Goal: Transaction & Acquisition: Purchase product/service

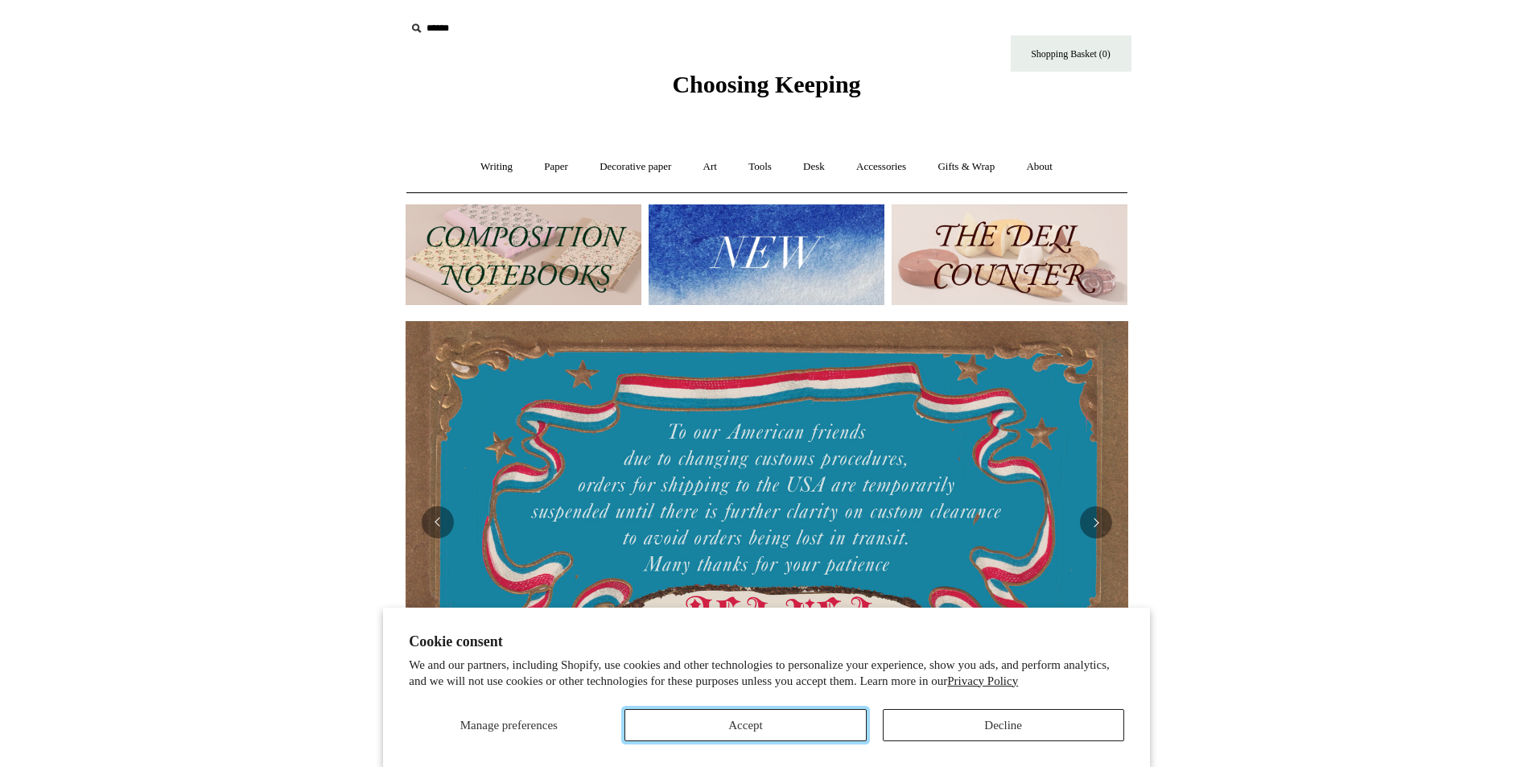
click at [746, 730] on button "Accept" at bounding box center [744, 725] width 241 height 32
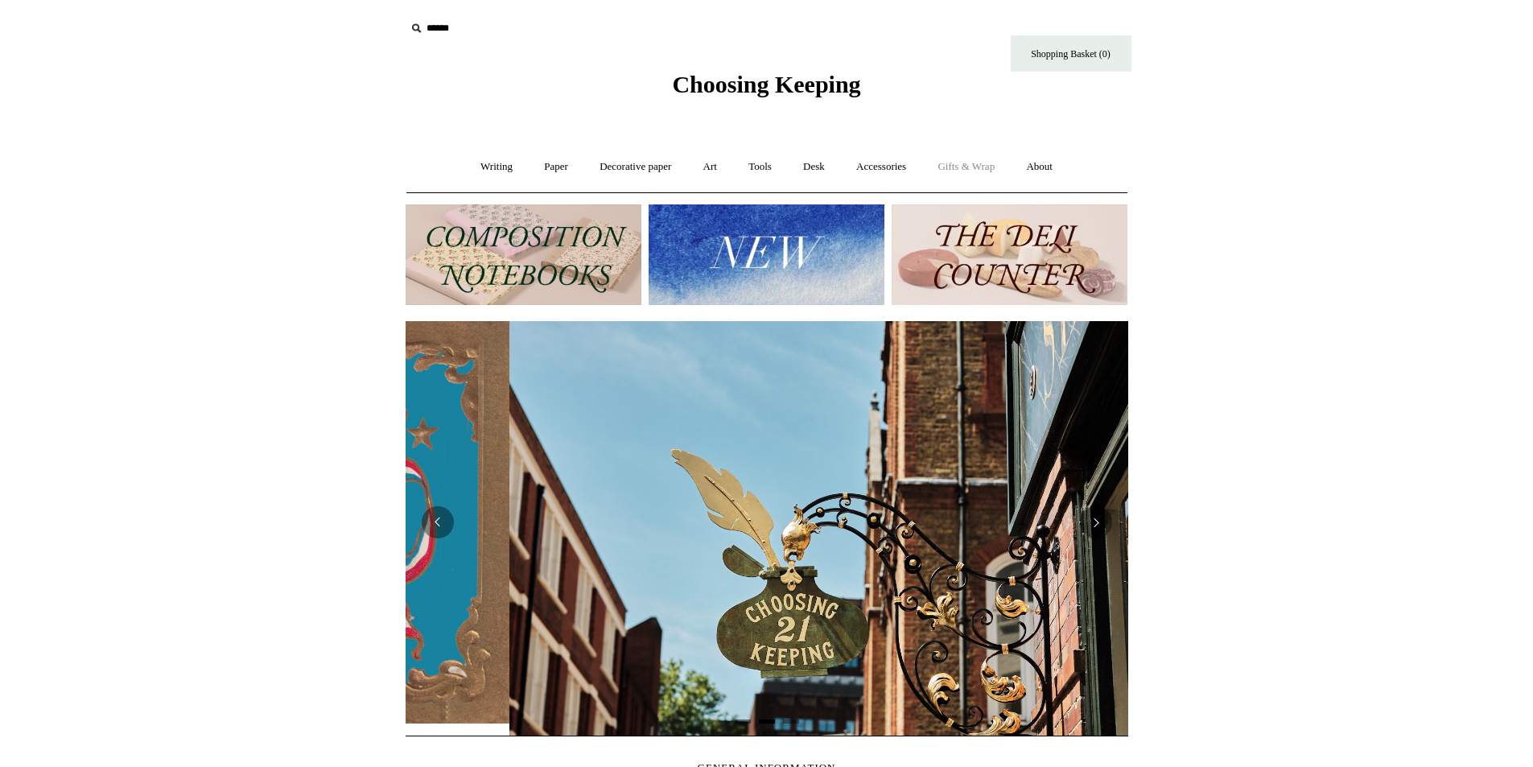
scroll to position [0, 723]
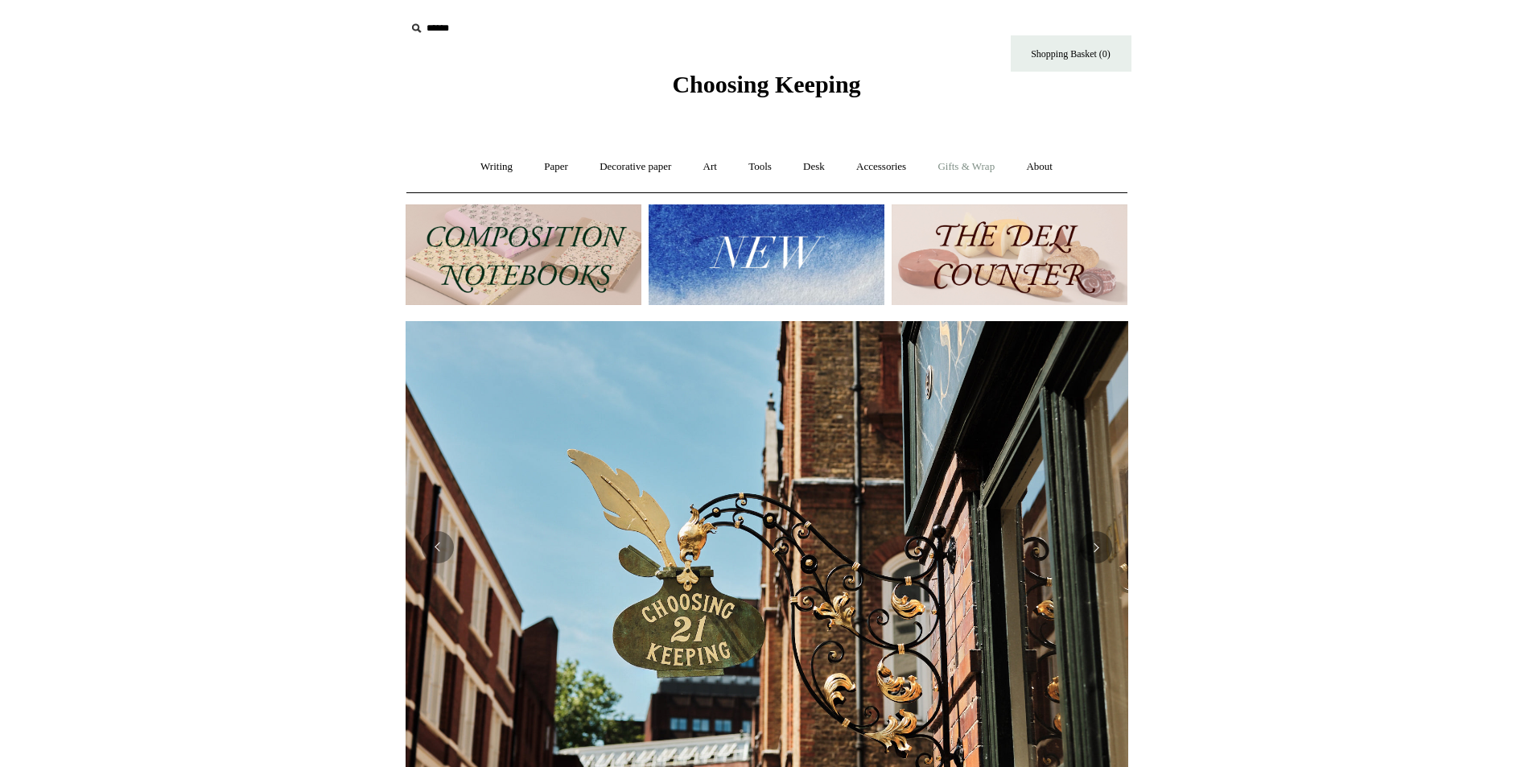
click at [968, 159] on link "Gifts & Wrap +" at bounding box center [966, 167] width 86 height 43
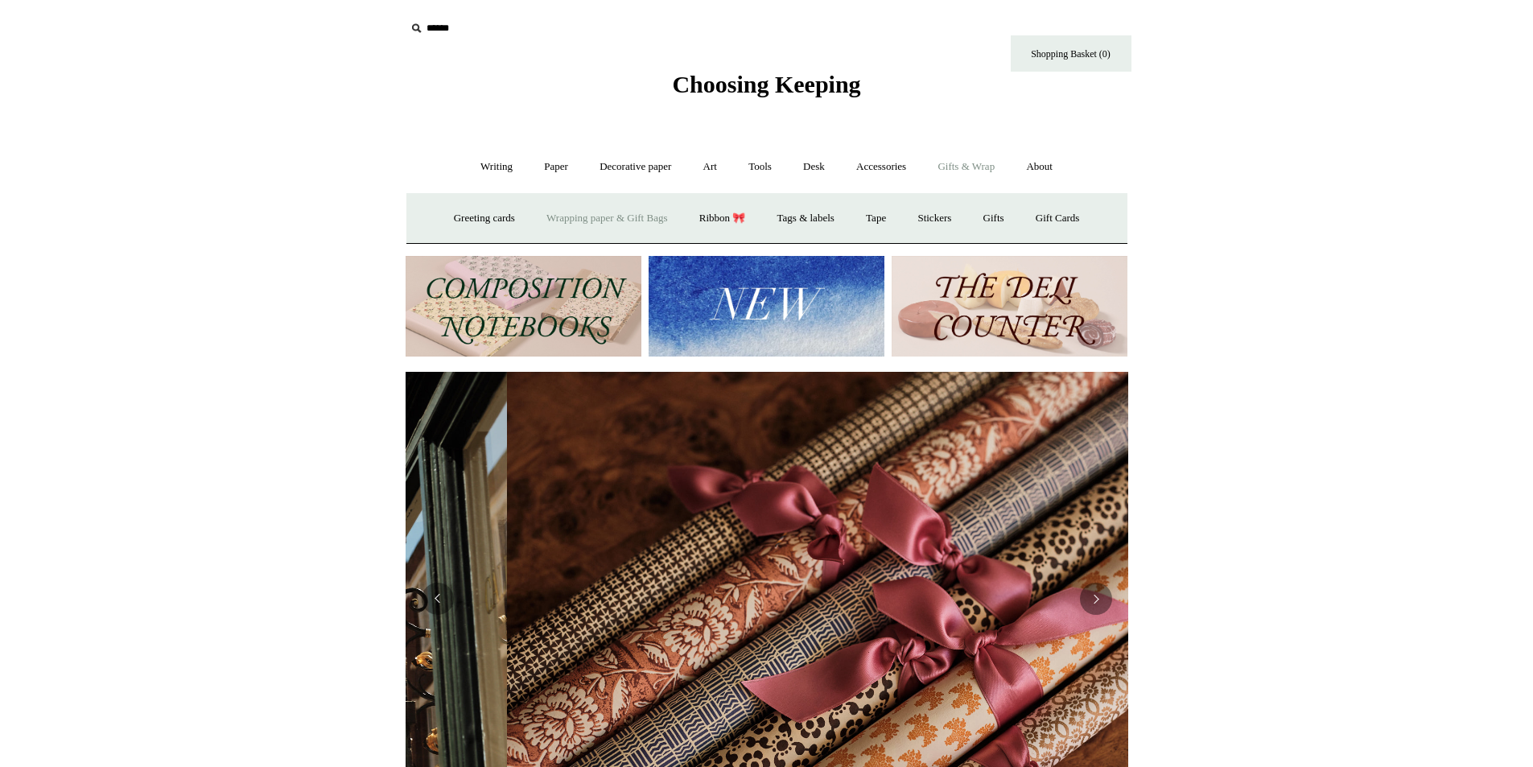
scroll to position [0, 1445]
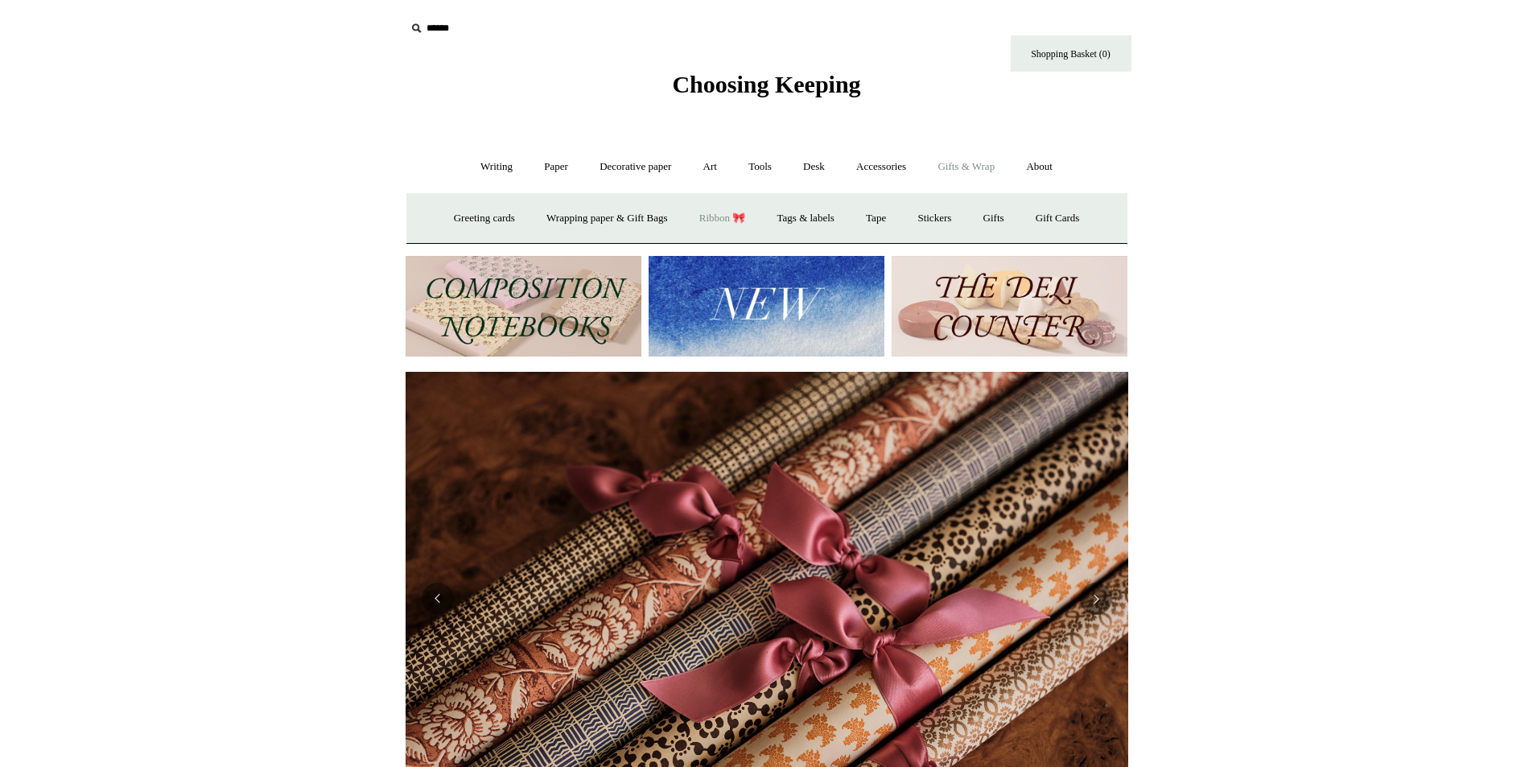
click at [721, 216] on link "Ribbon 🎀" at bounding box center [723, 218] width 76 height 43
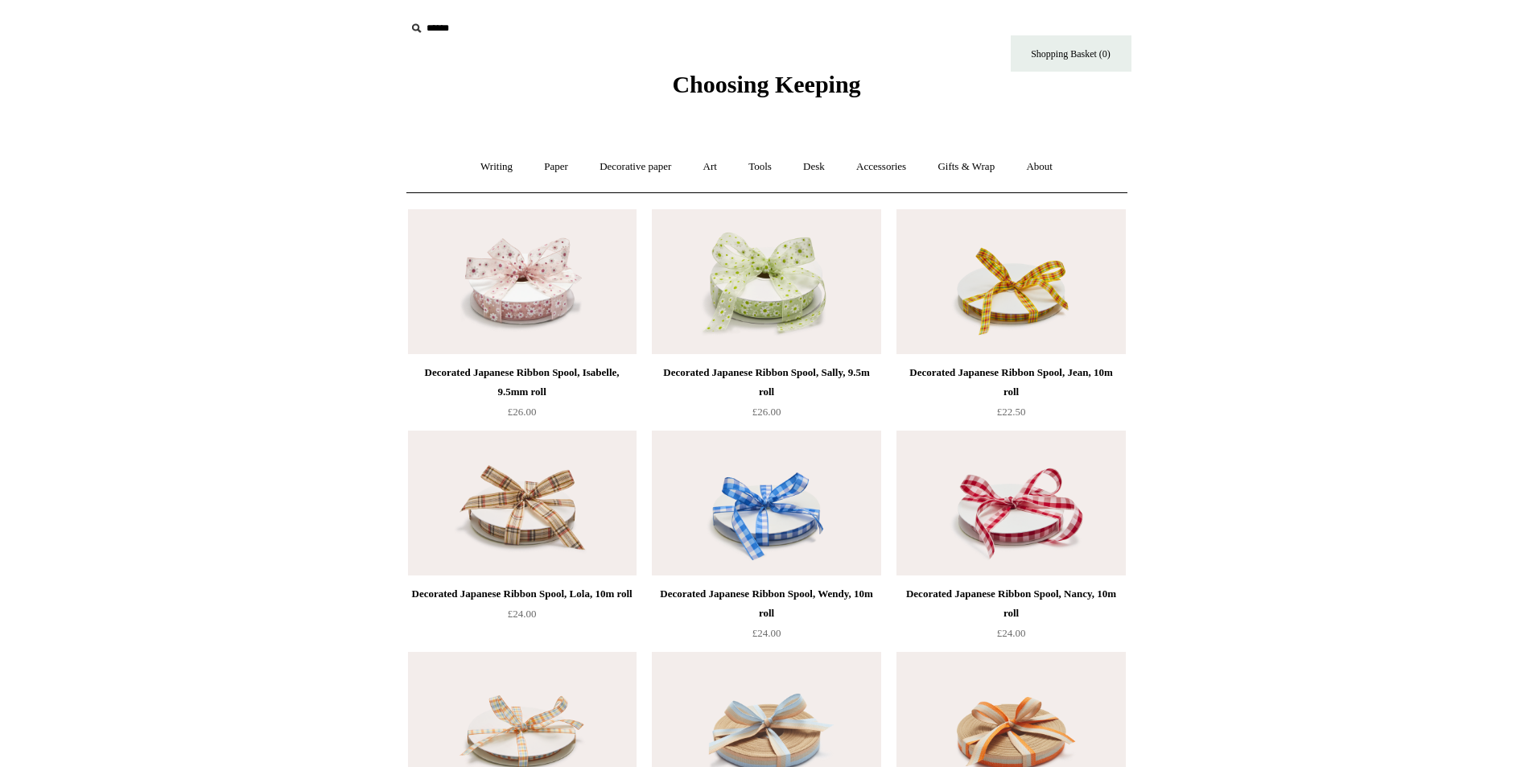
click at [446, 36] on input "text" at bounding box center [505, 29] width 198 height 30
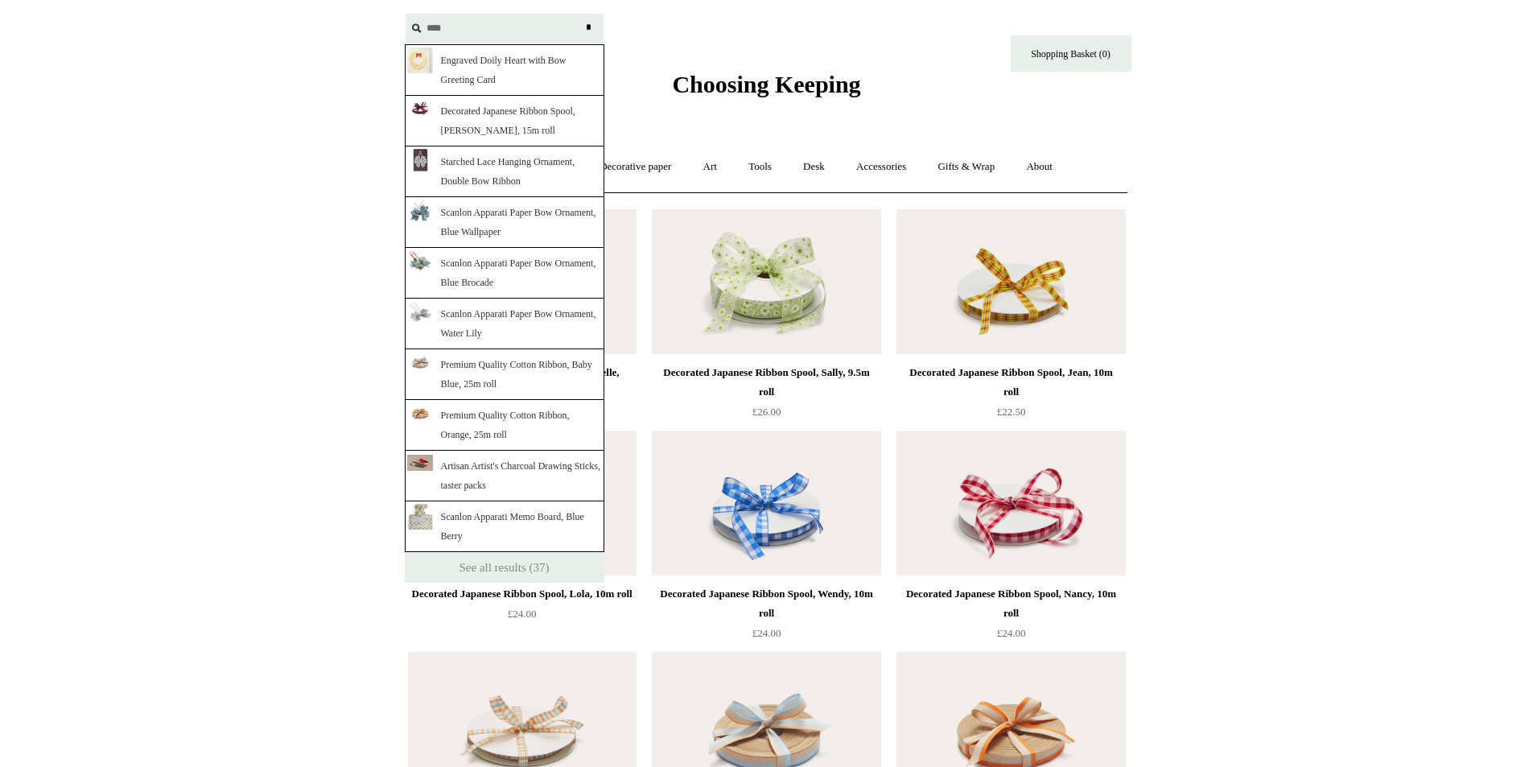
type input "****"
click at [581, 14] on input "*" at bounding box center [589, 28] width 16 height 28
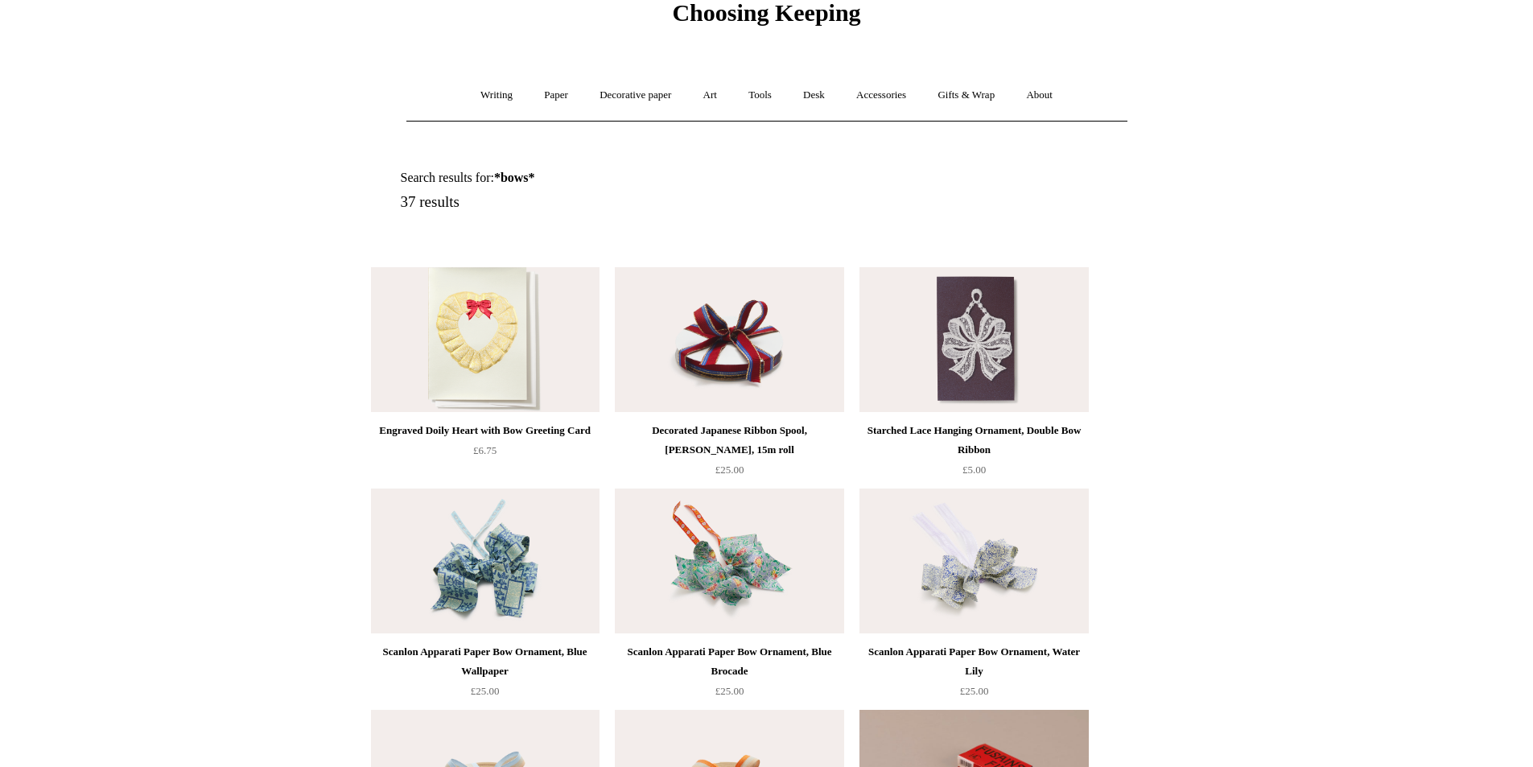
scroll to position [241, 0]
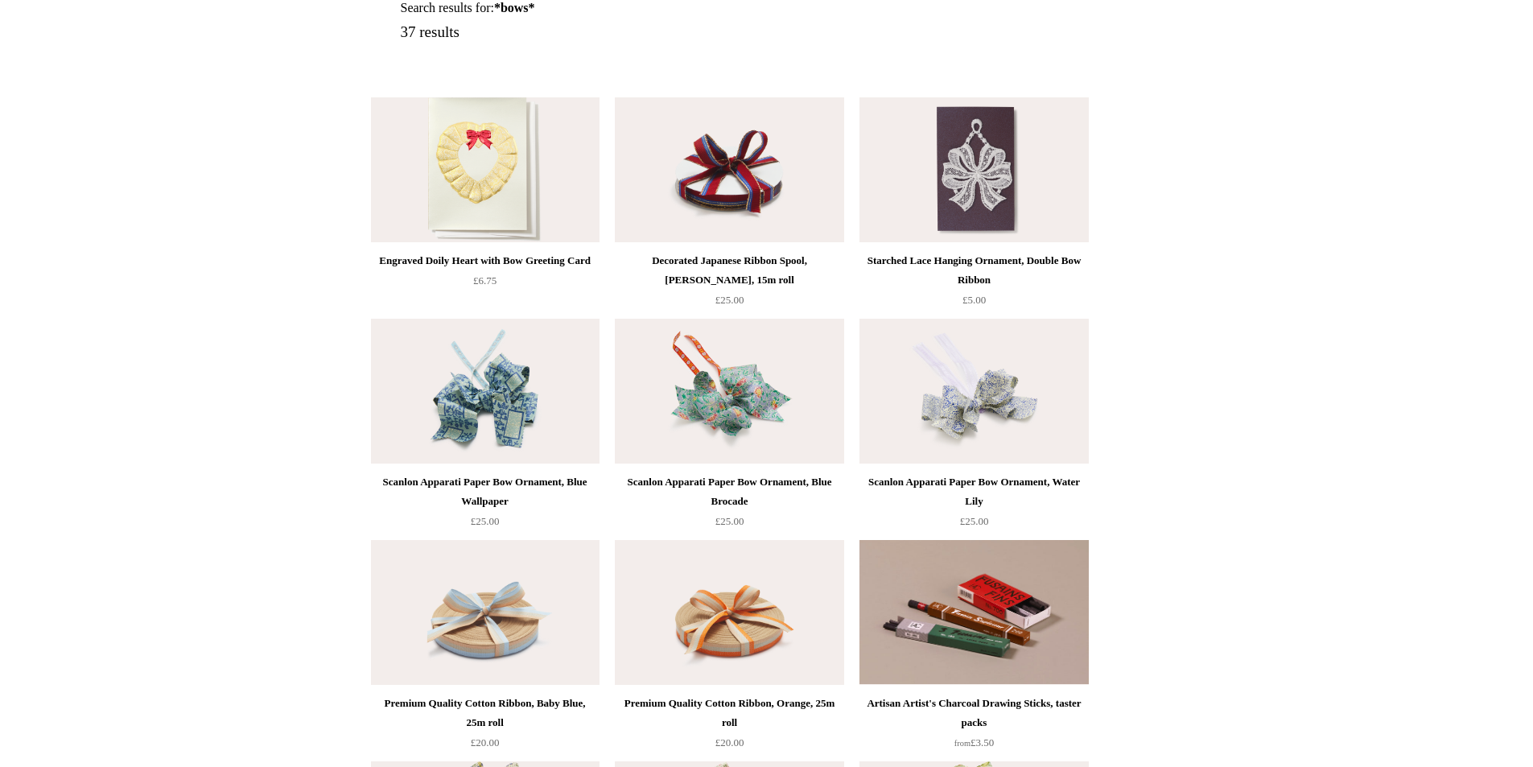
click at [949, 420] on img at bounding box center [973, 391] width 229 height 145
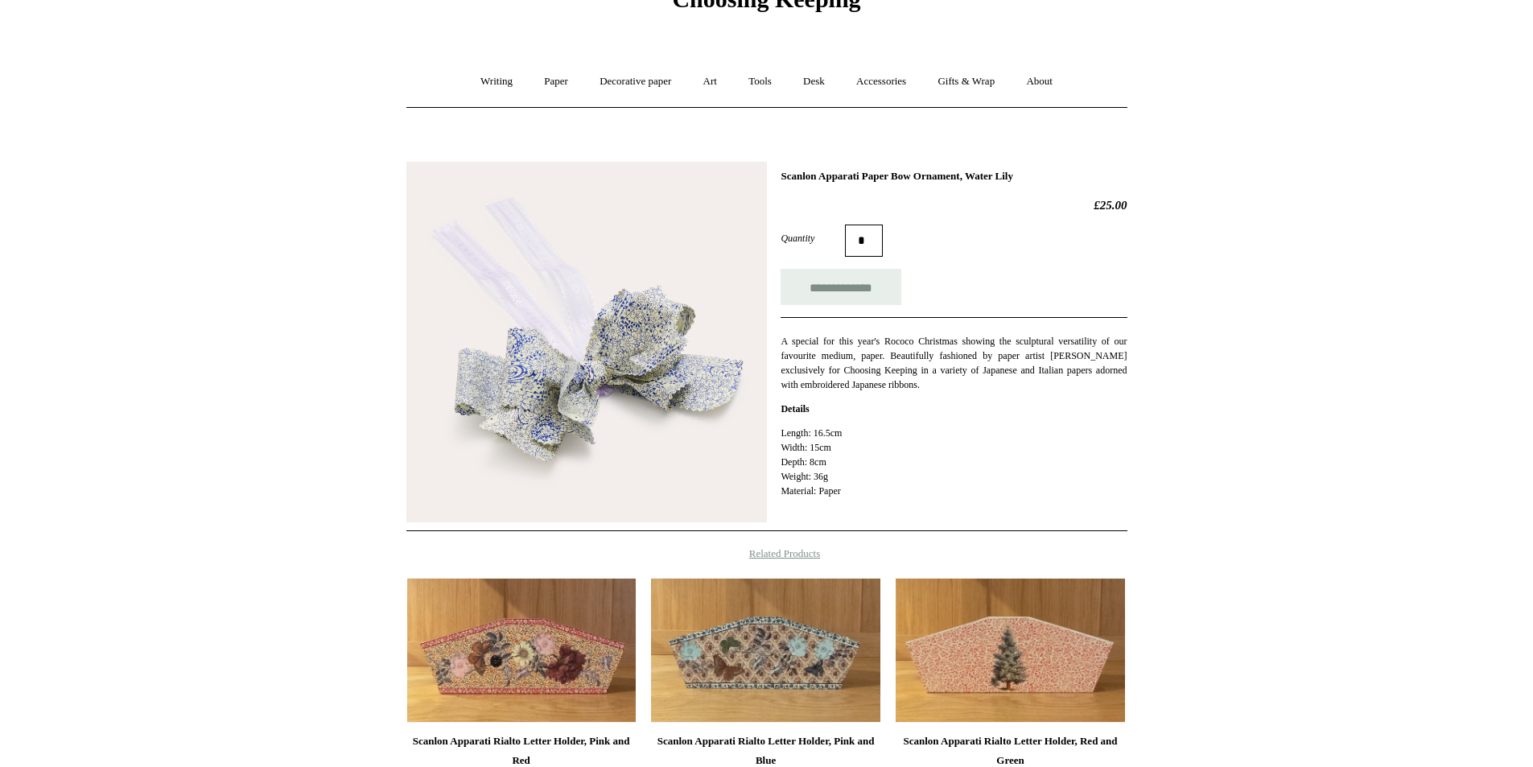
scroll to position [80, 0]
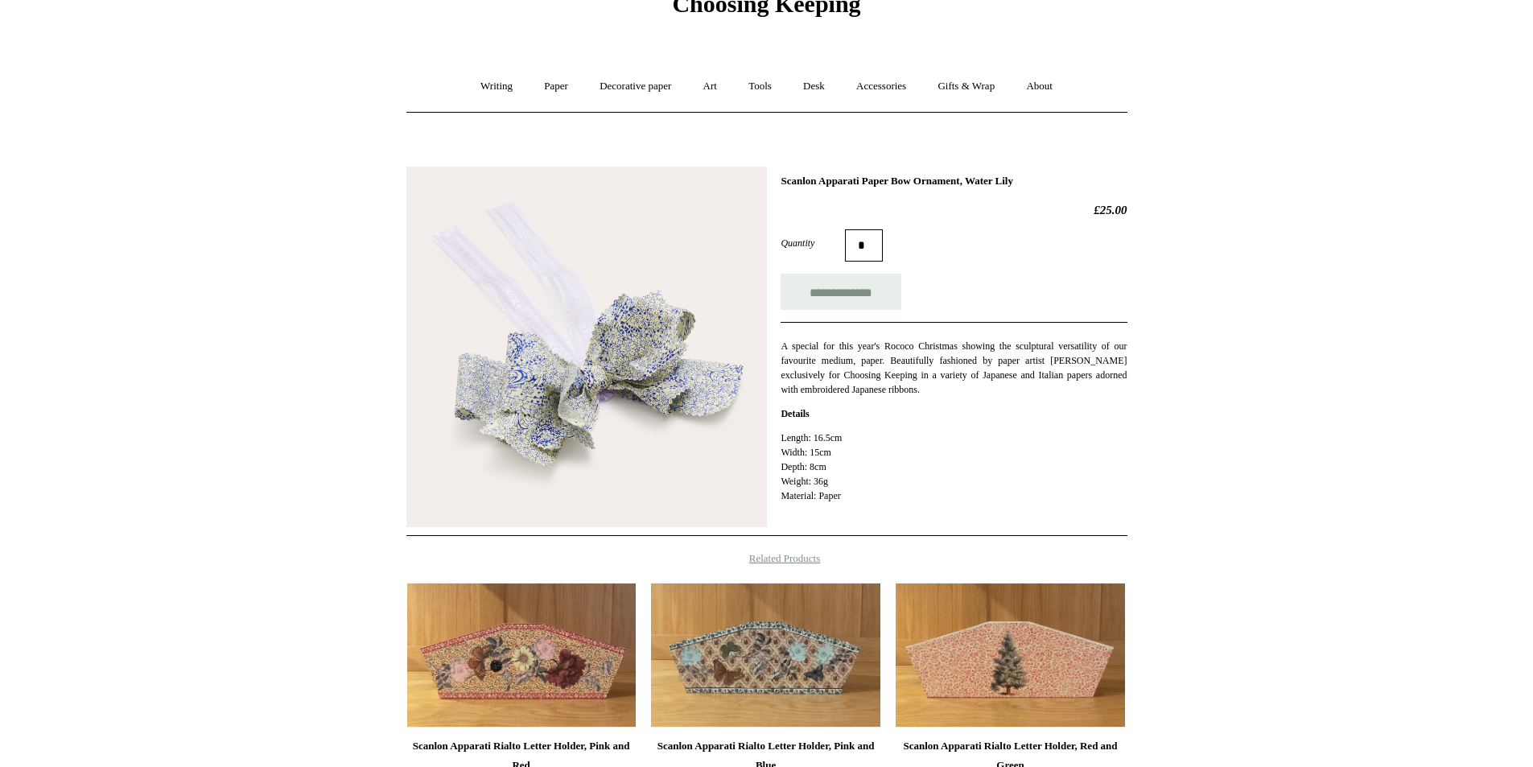
click at [603, 381] on img at bounding box center [586, 347] width 360 height 360
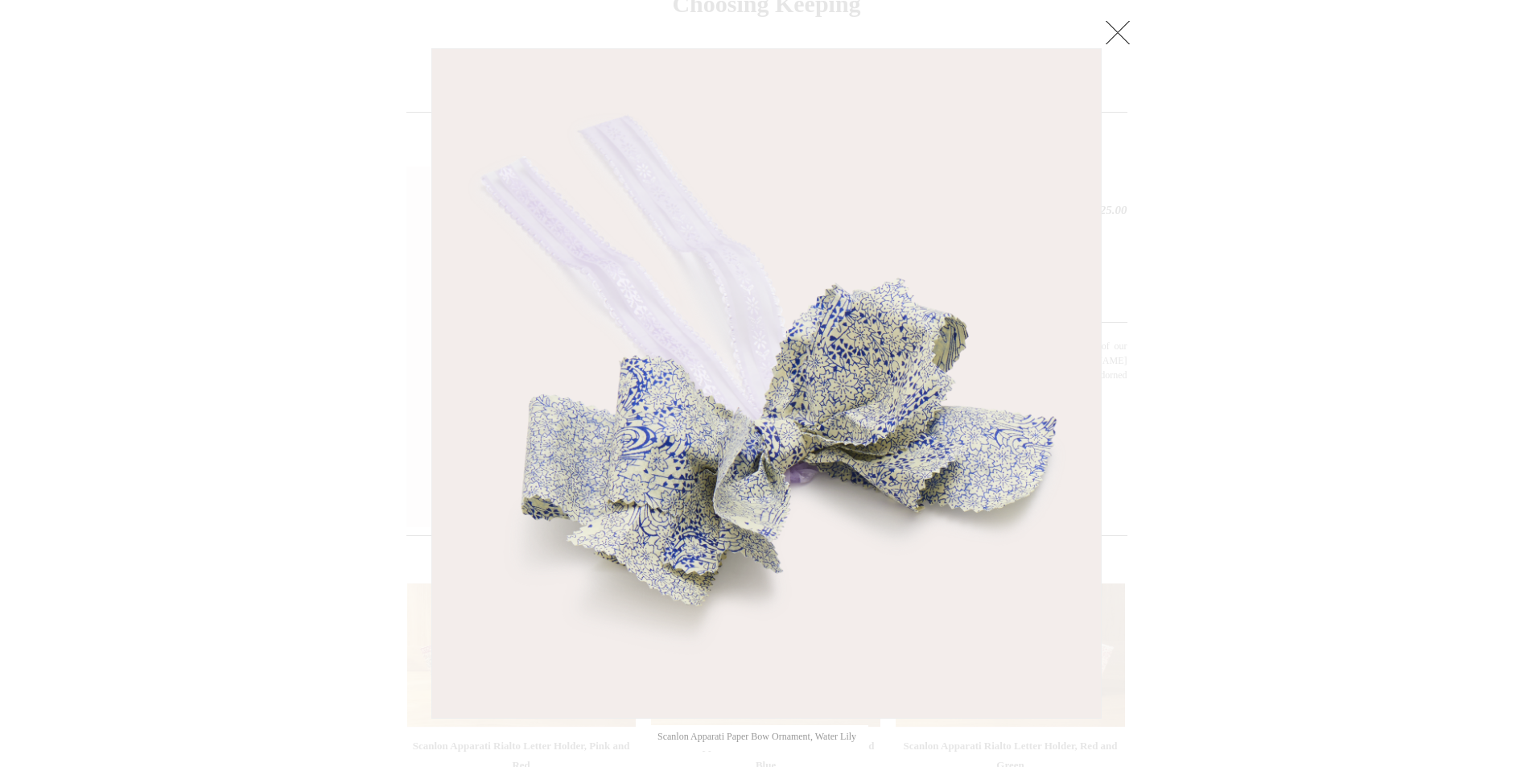
click at [731, 433] on img at bounding box center [766, 383] width 669 height 669
click at [1101, 31] on div at bounding box center [766, 484] width 1533 height 1128
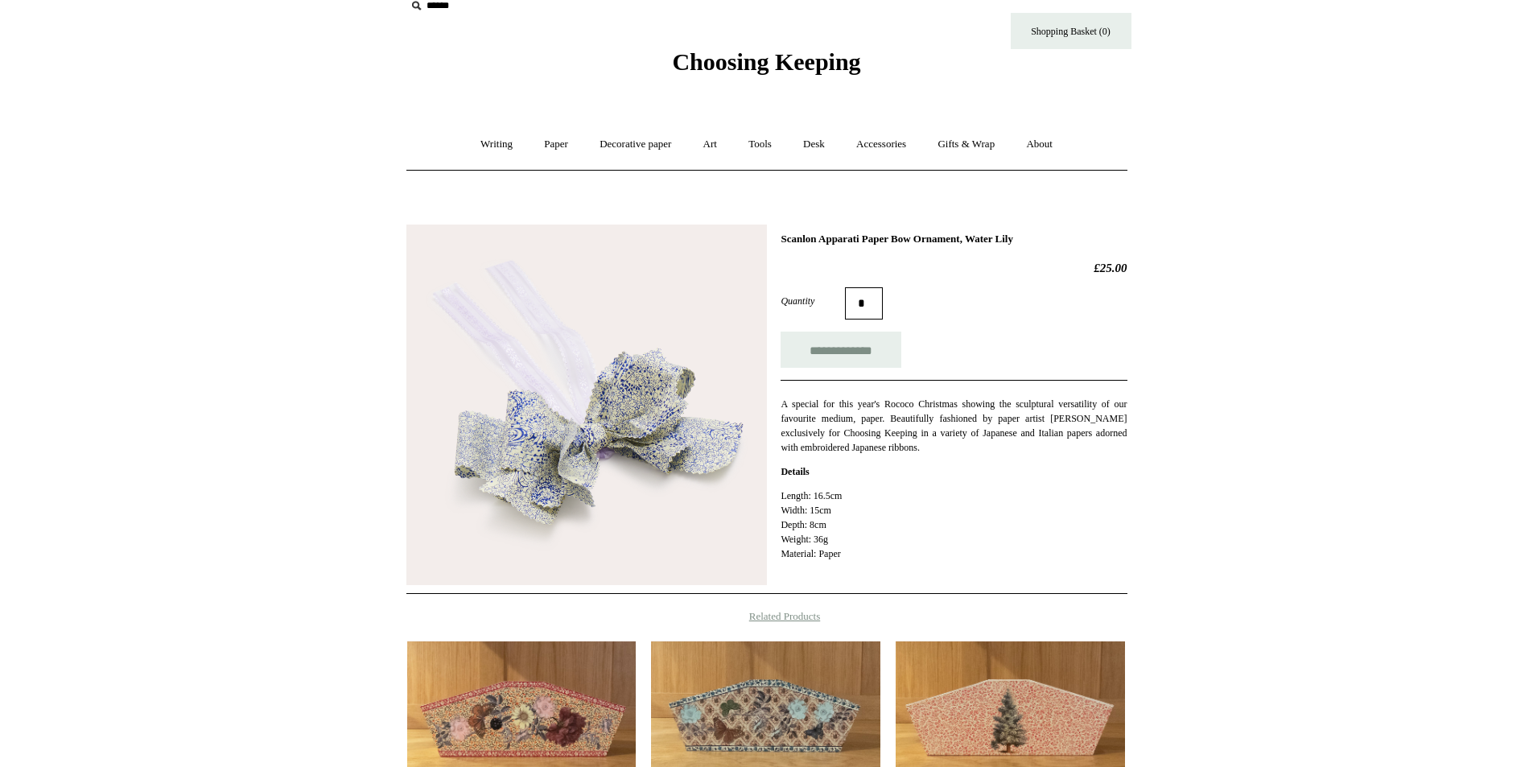
scroll to position [0, 0]
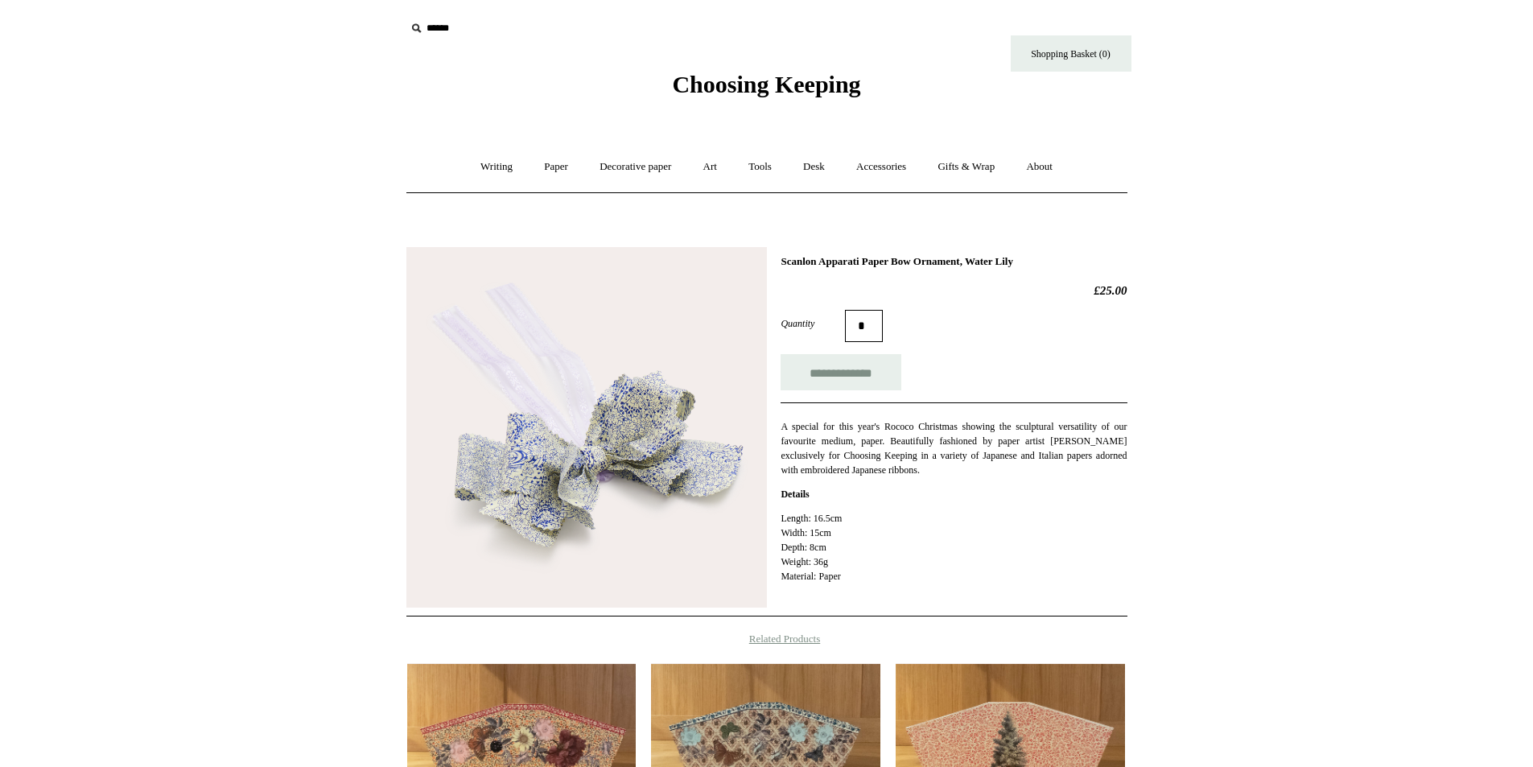
click at [447, 35] on input "text" at bounding box center [505, 29] width 198 height 30
type input "******"
click at [581, 14] on input "*" at bounding box center [589, 28] width 16 height 28
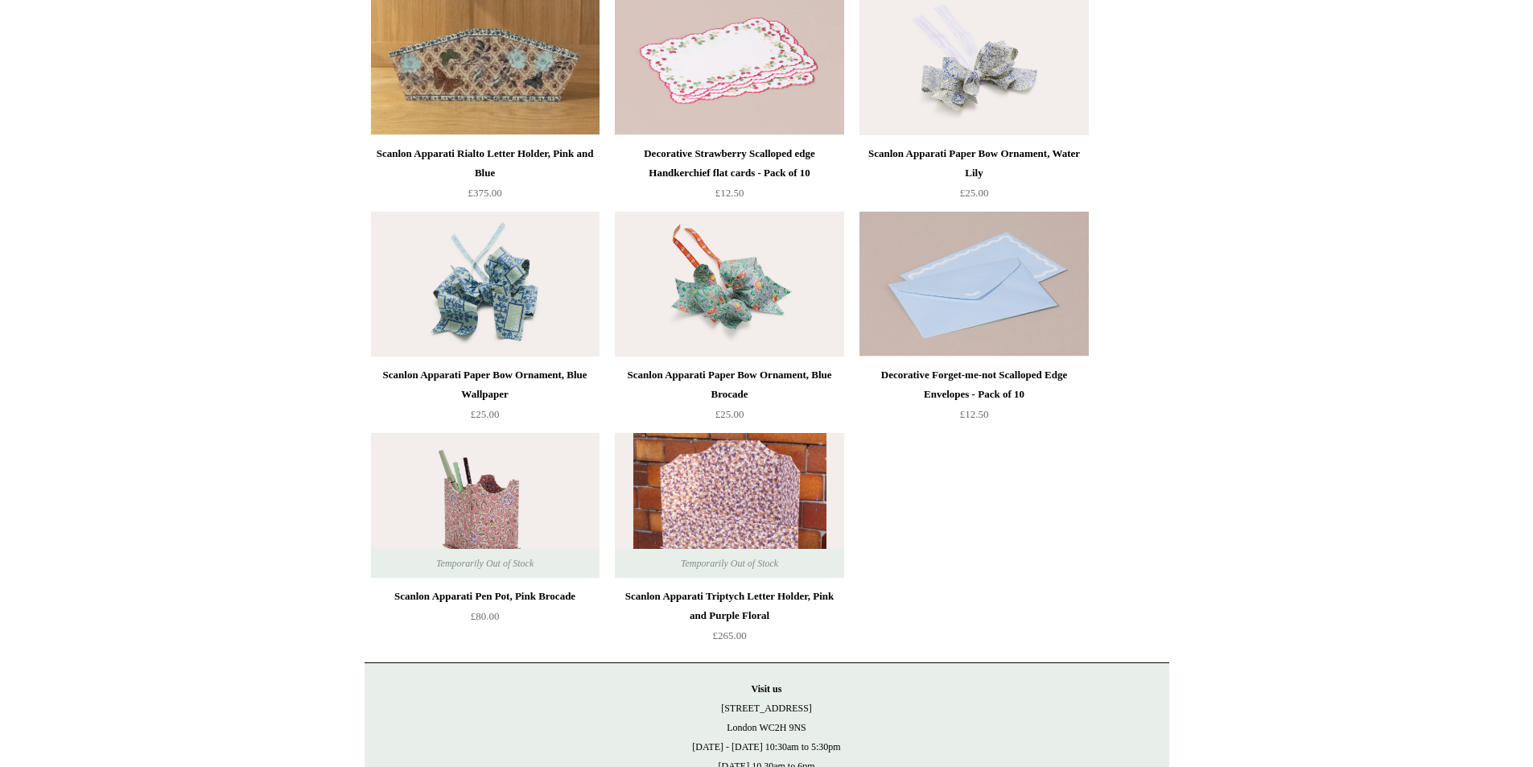
scroll to position [1441, 0]
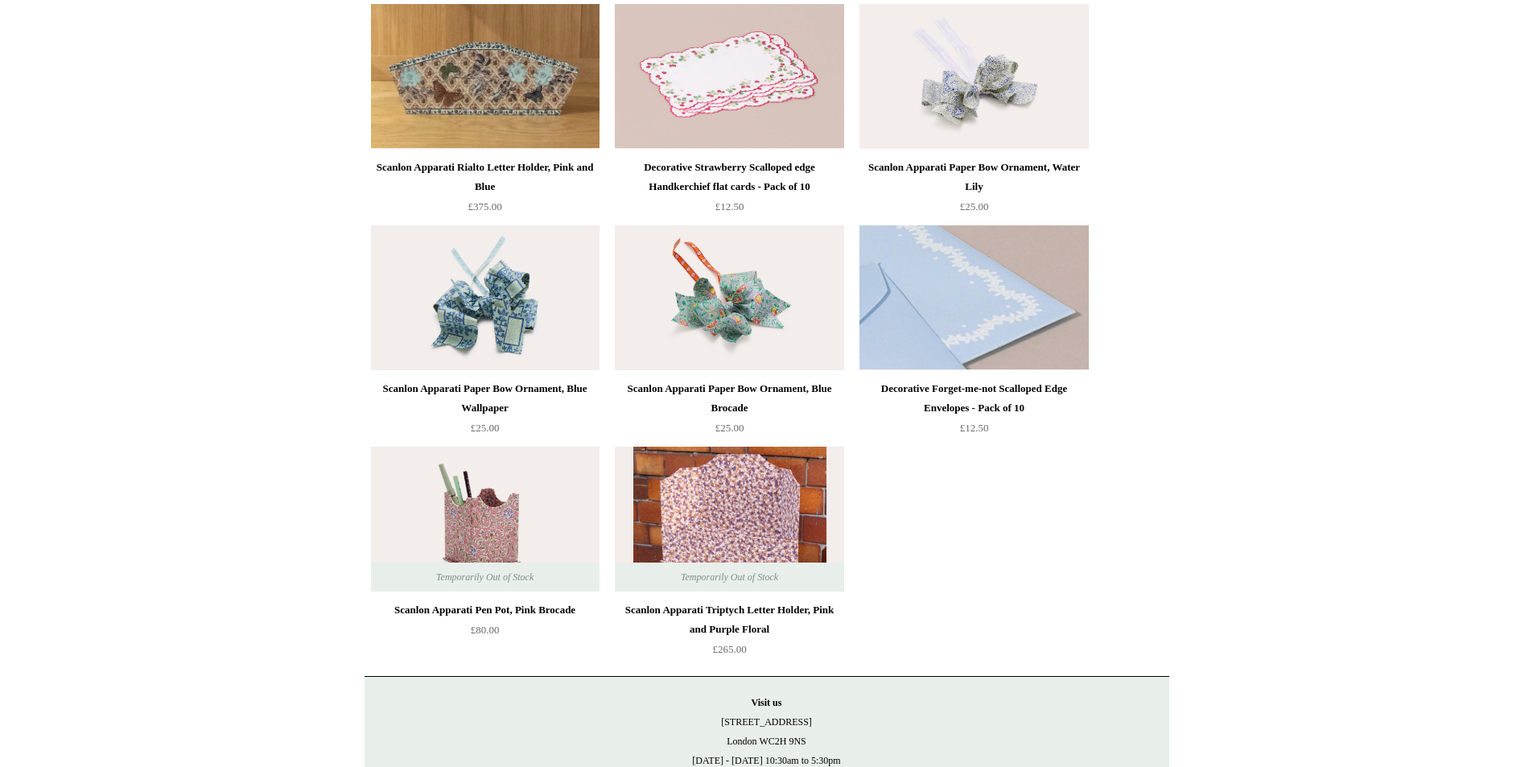
click at [980, 315] on img at bounding box center [973, 297] width 229 height 145
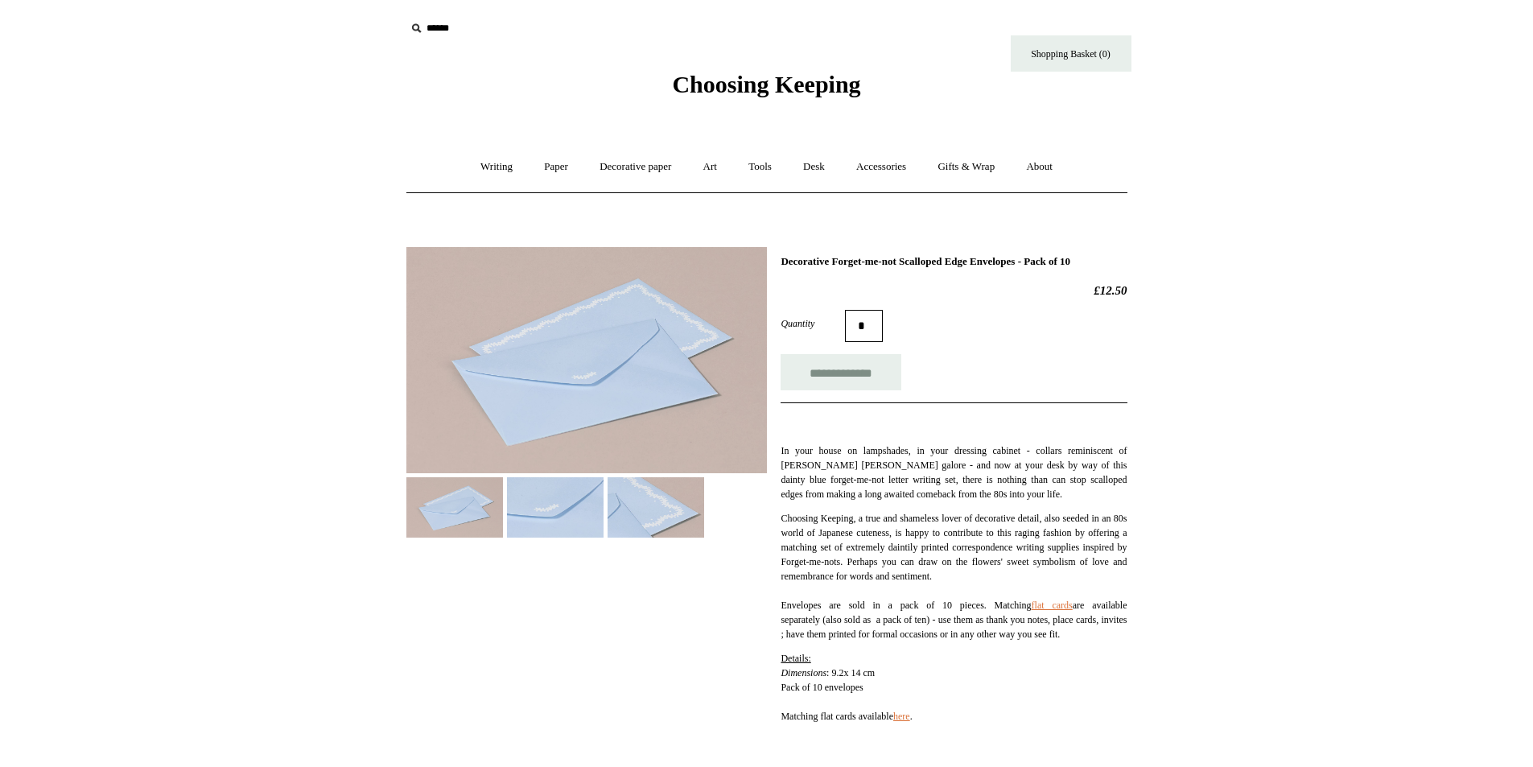
click at [538, 254] on img at bounding box center [586, 360] width 360 height 226
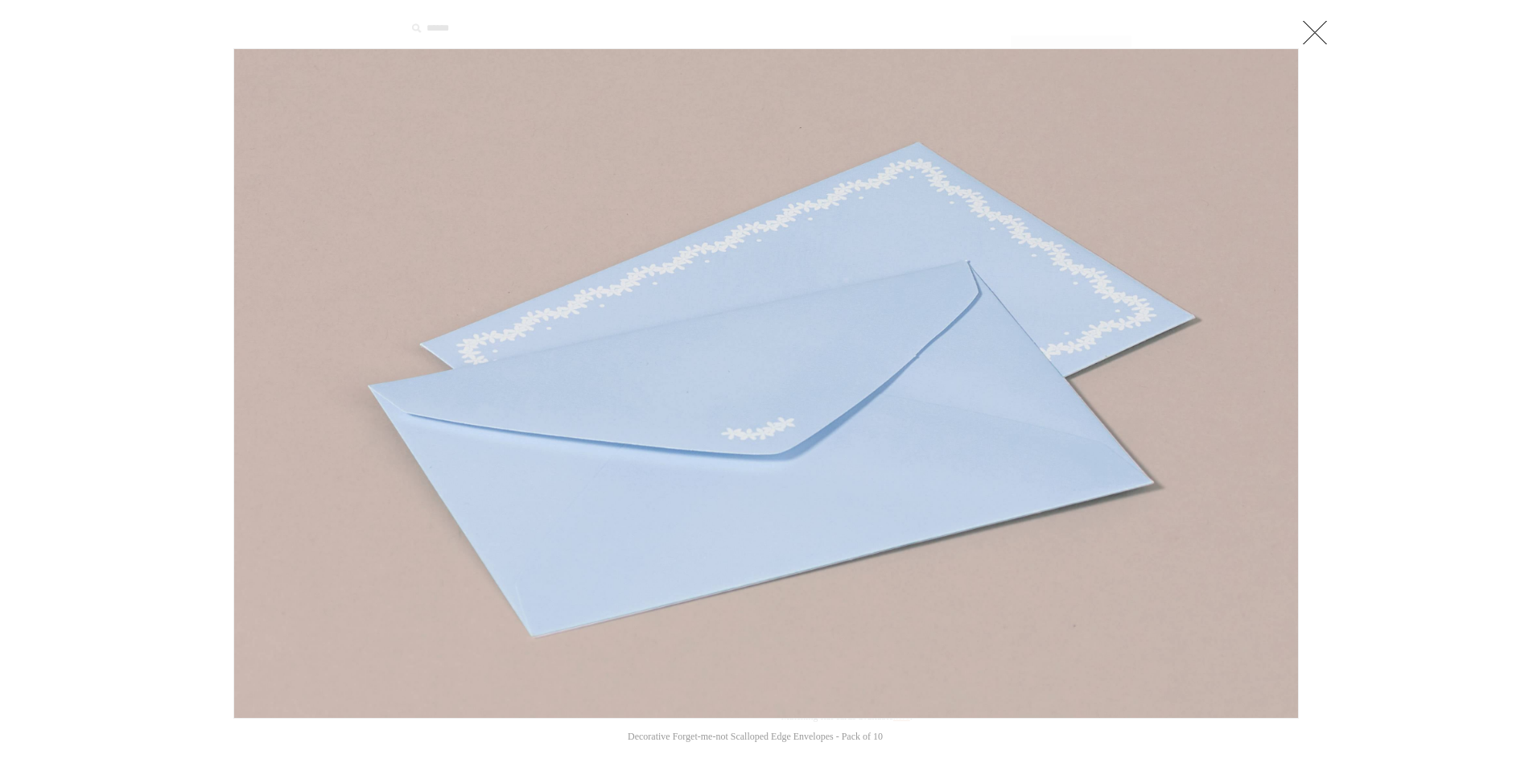
click at [775, 420] on img at bounding box center [766, 383] width 1064 height 669
click at [1307, 31] on link at bounding box center [1315, 32] width 32 height 32
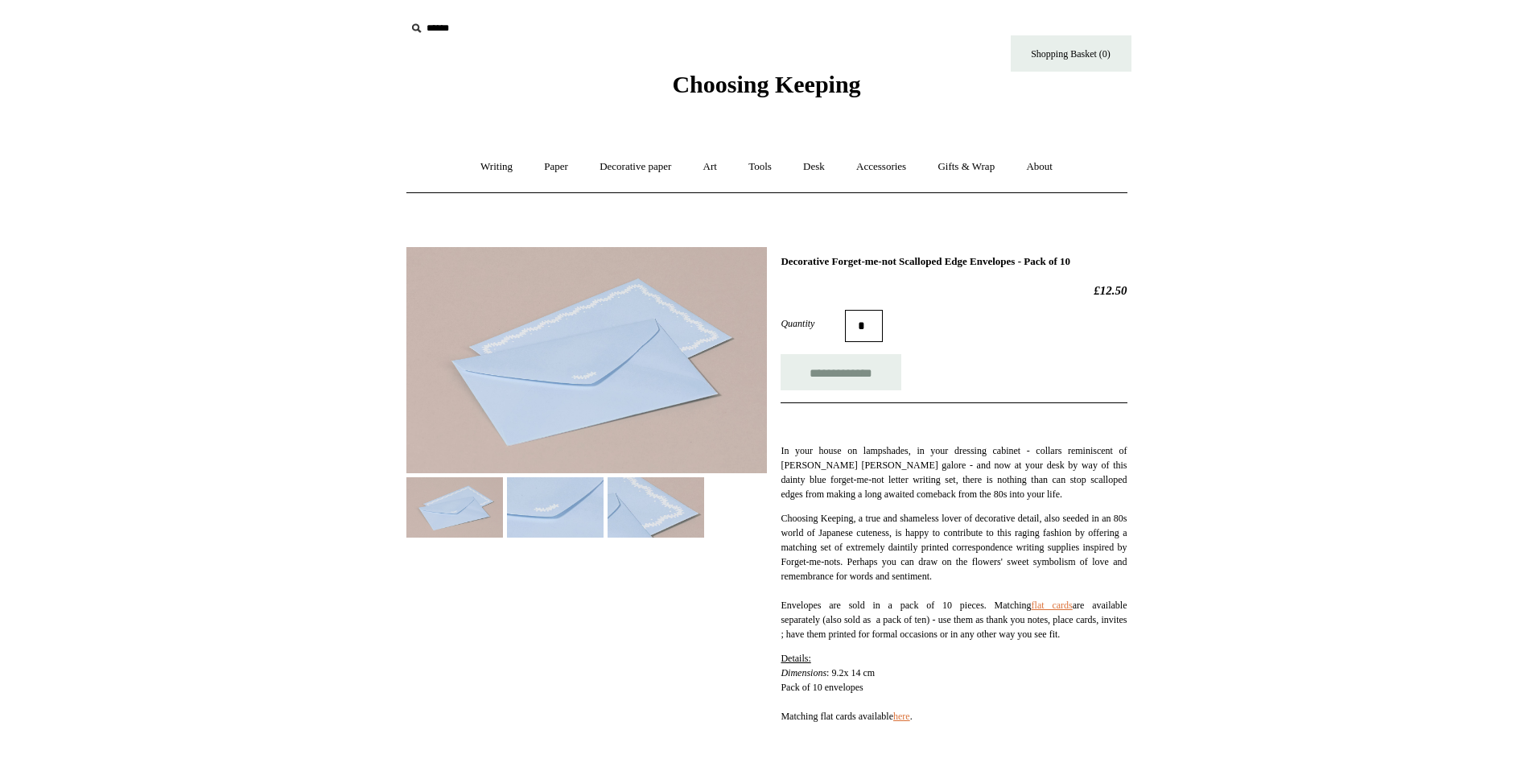
click at [452, 35] on input "text" at bounding box center [505, 29] width 198 height 30
type input "*********"
click at [581, 14] on input "*" at bounding box center [589, 28] width 16 height 28
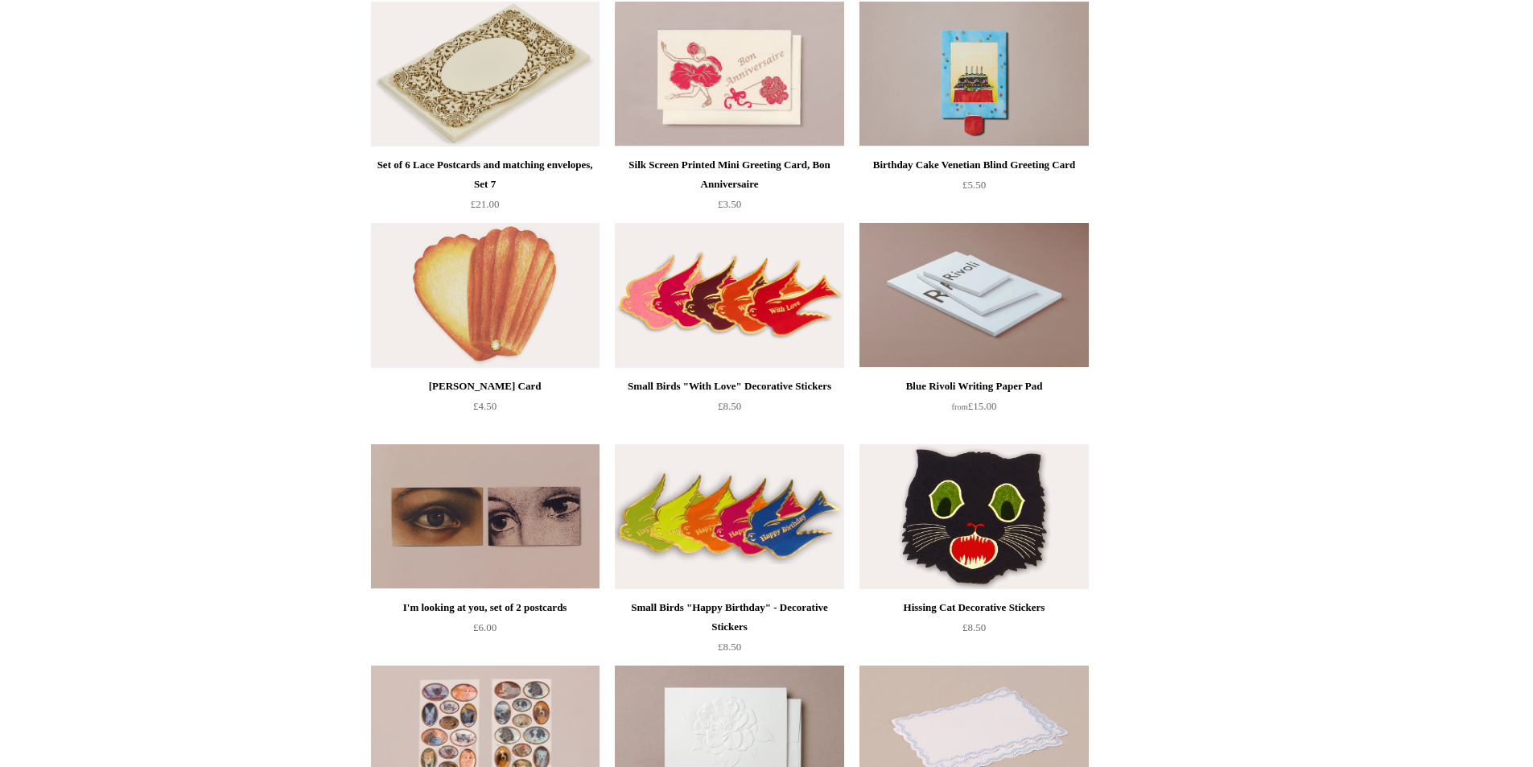
scroll to position [3057, 0]
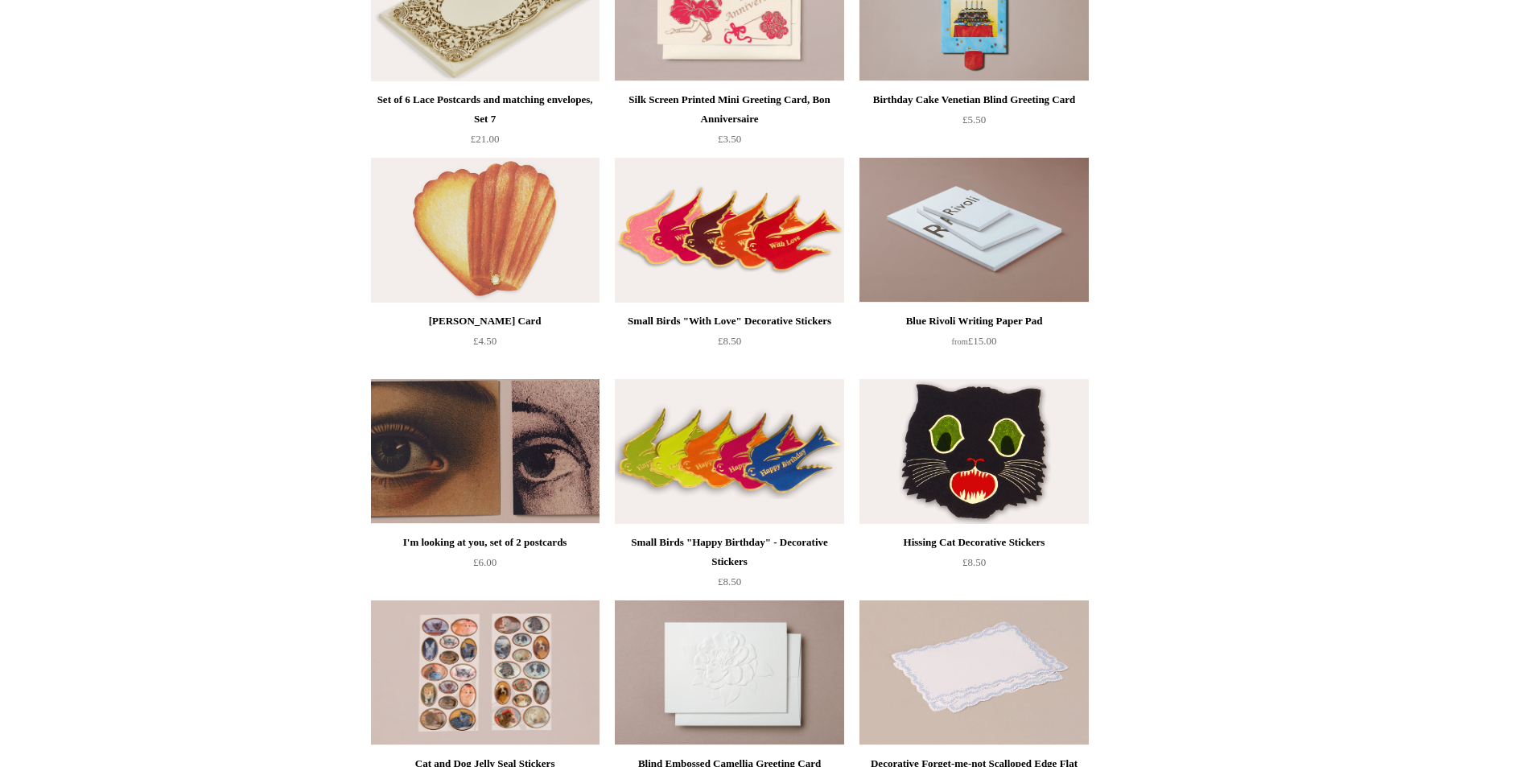
click at [480, 450] on img at bounding box center [485, 451] width 229 height 145
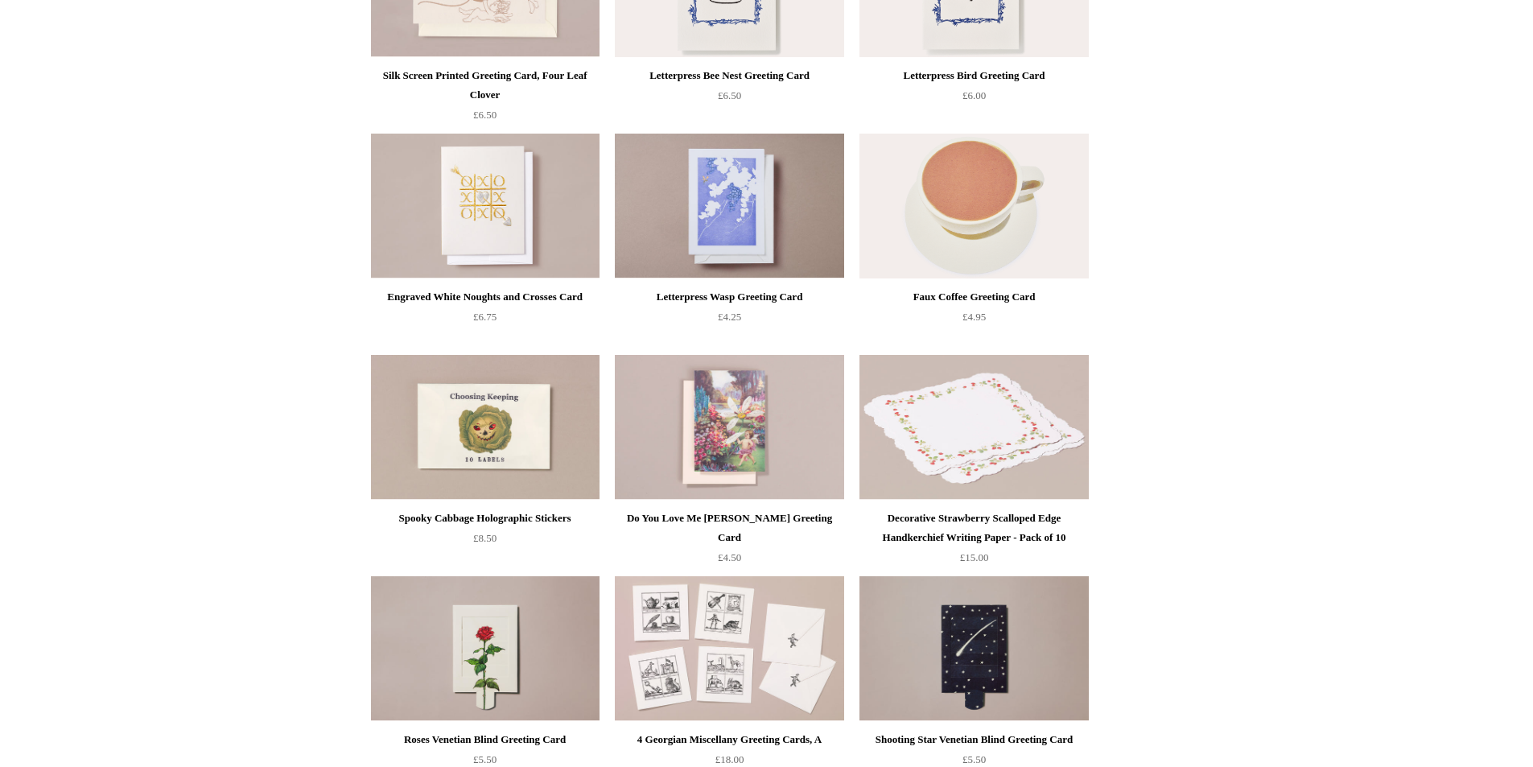
scroll to position [5552, 0]
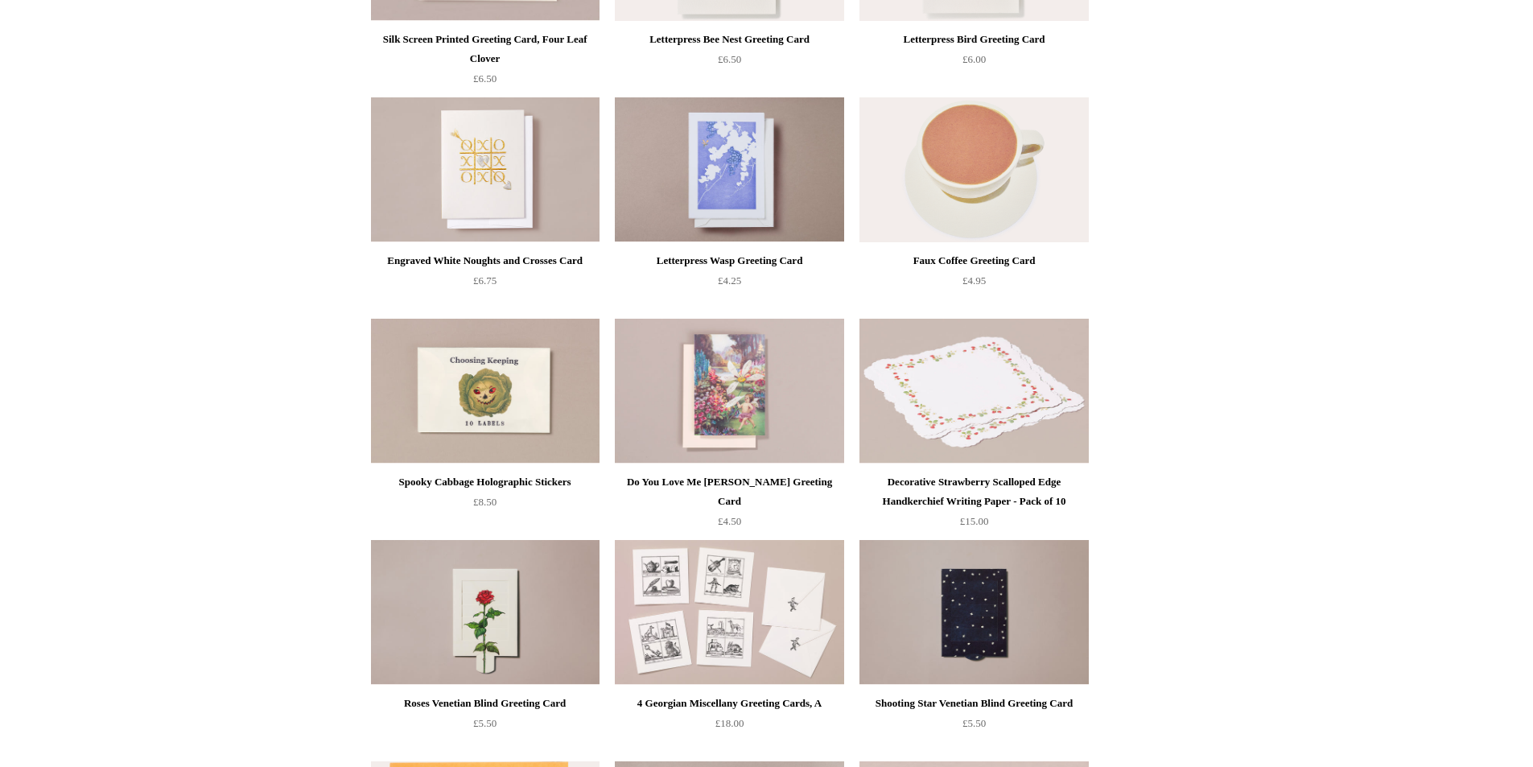
click at [1023, 640] on img at bounding box center [973, 612] width 229 height 145
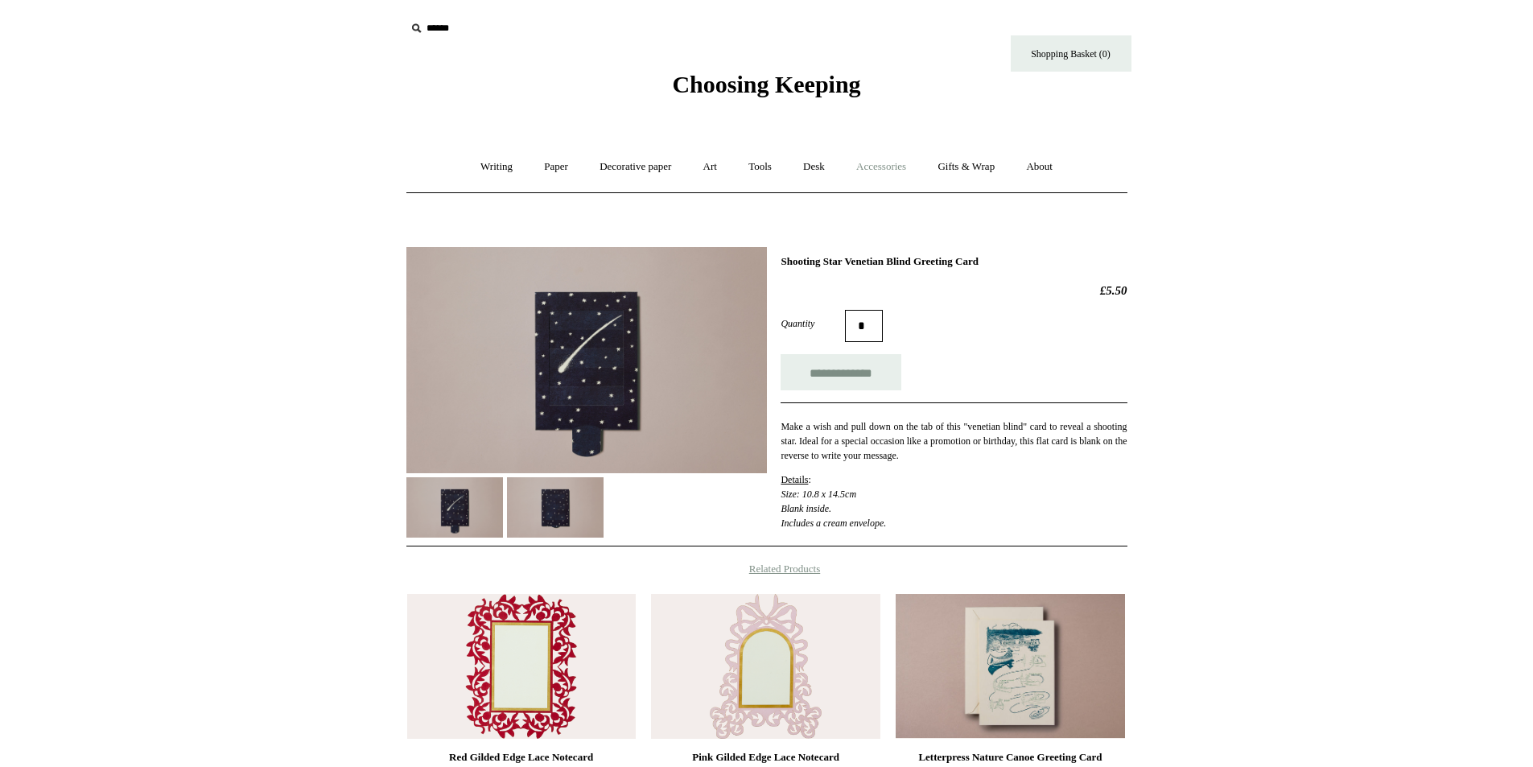
click at [883, 170] on link "Accessories +" at bounding box center [881, 167] width 79 height 43
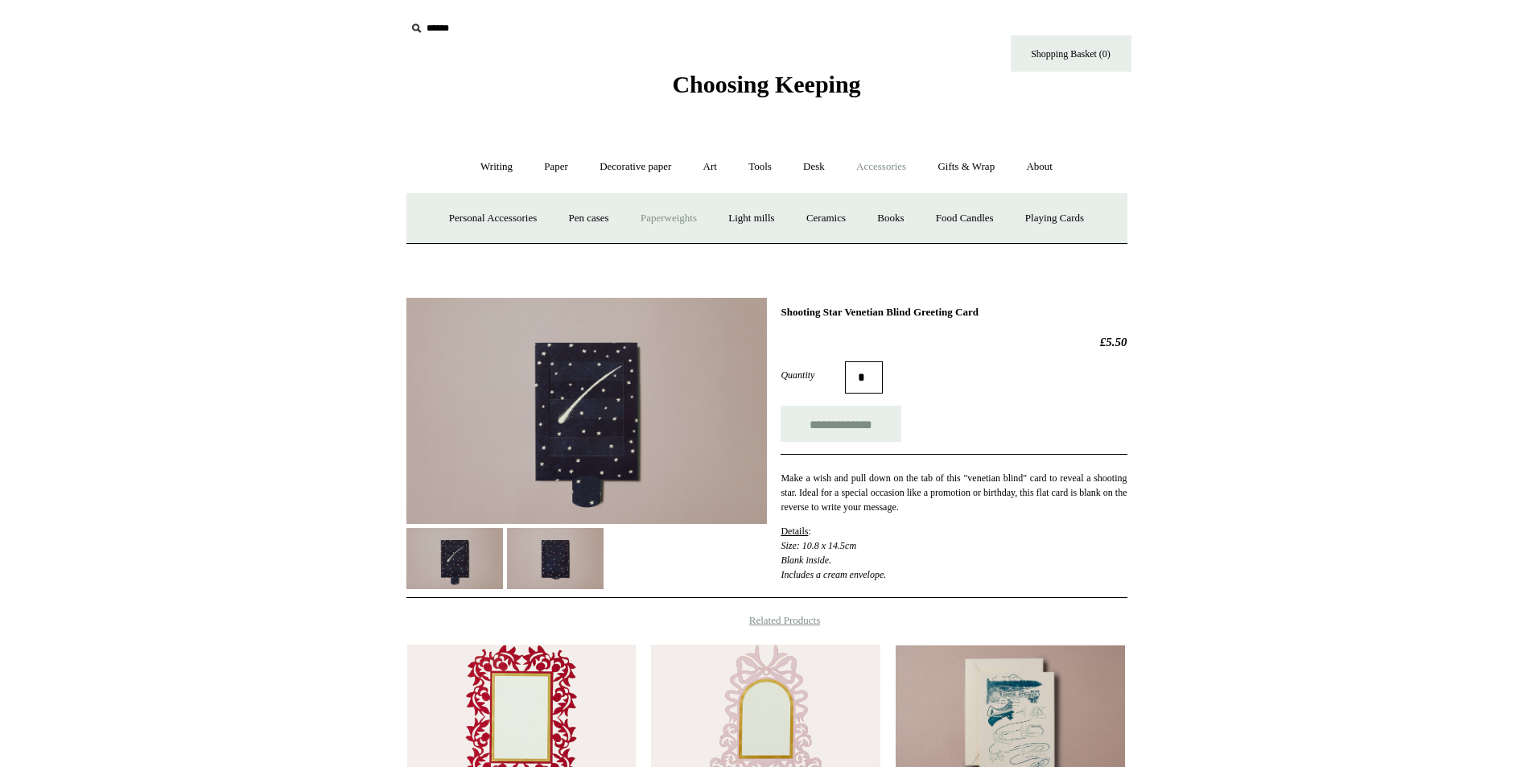
click at [662, 216] on link "Paperweights +" at bounding box center [668, 218] width 85 height 43
